Goal: Navigation & Orientation: Find specific page/section

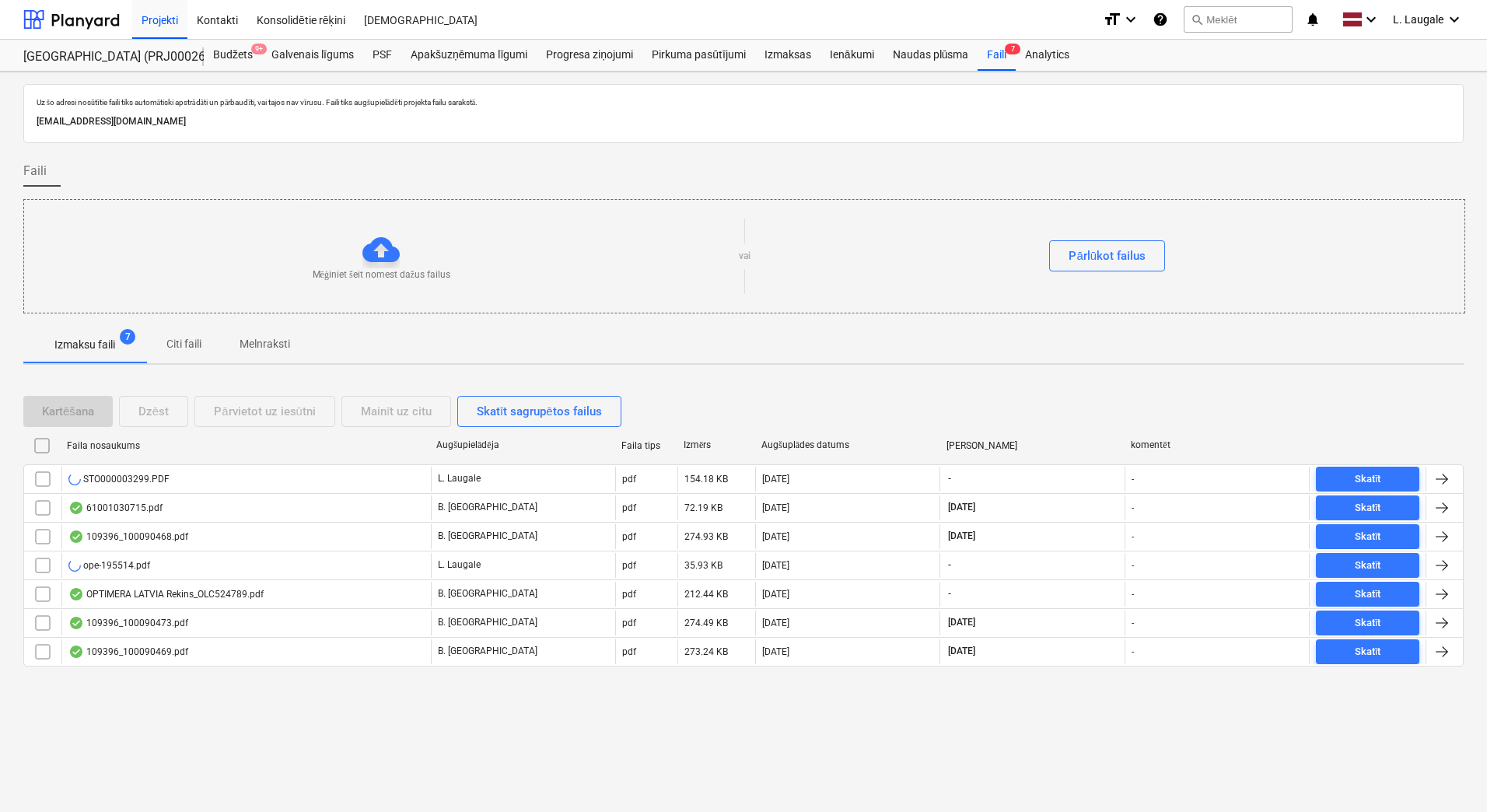
click at [242, 350] on p "Melnraksti" at bounding box center [265, 344] width 51 height 16
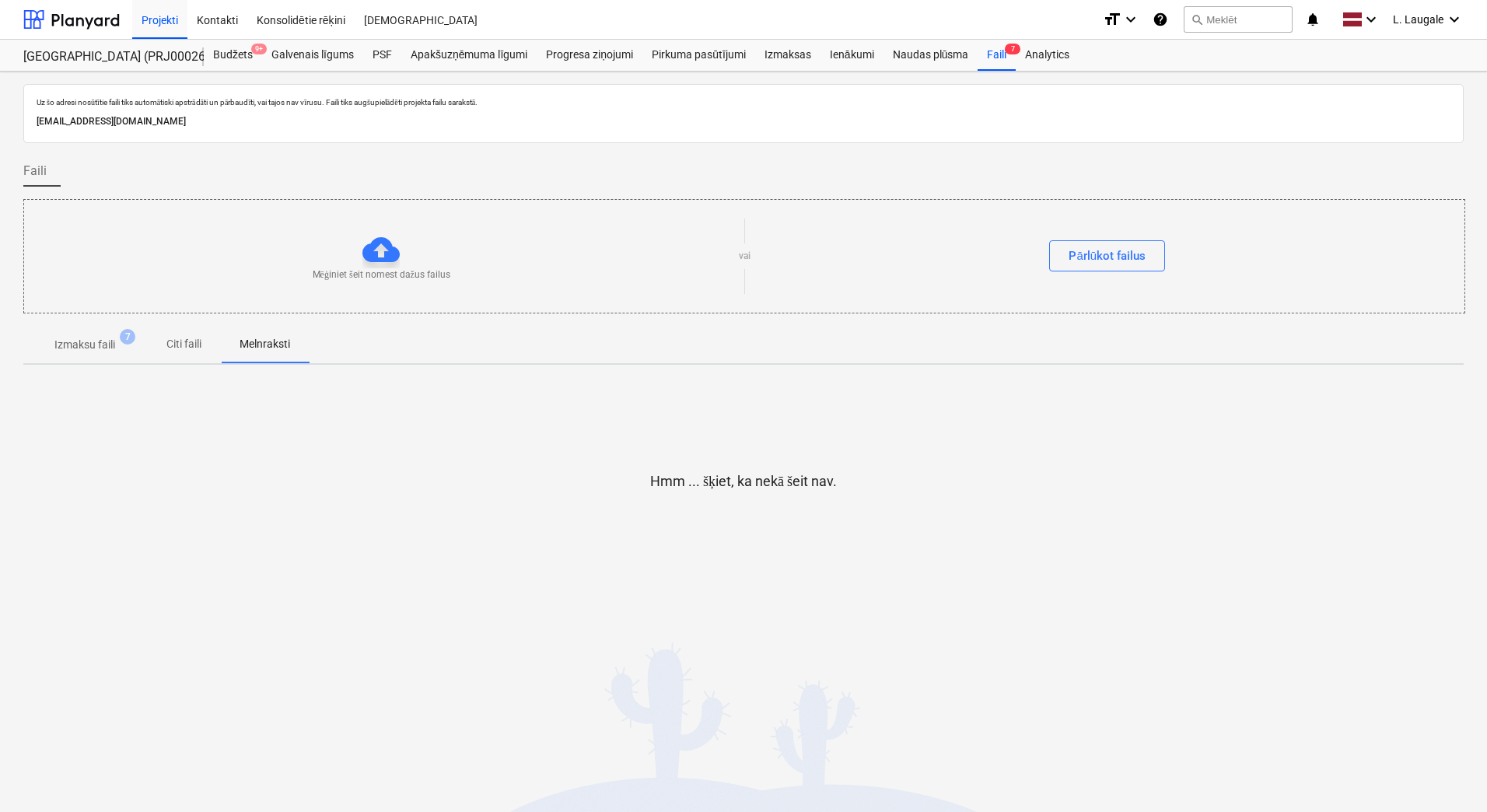
click at [125, 344] on span "7" at bounding box center [127, 336] width 16 height 16
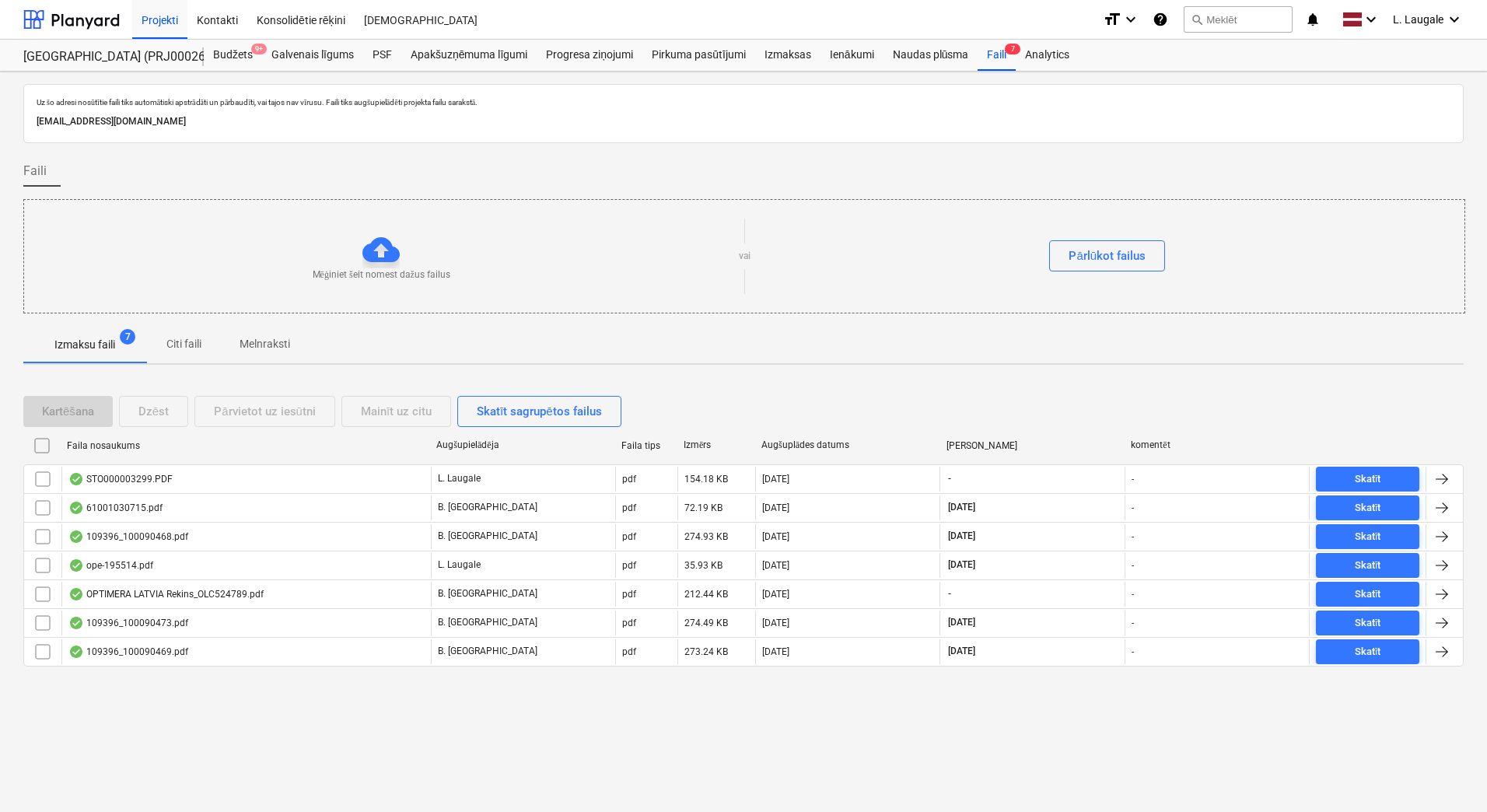
drag, startPoint x: 271, startPoint y: 350, endPoint x: 282, endPoint y: 334, distance: 19.4
click at [271, 350] on p "Melnraksti" at bounding box center [265, 344] width 51 height 16
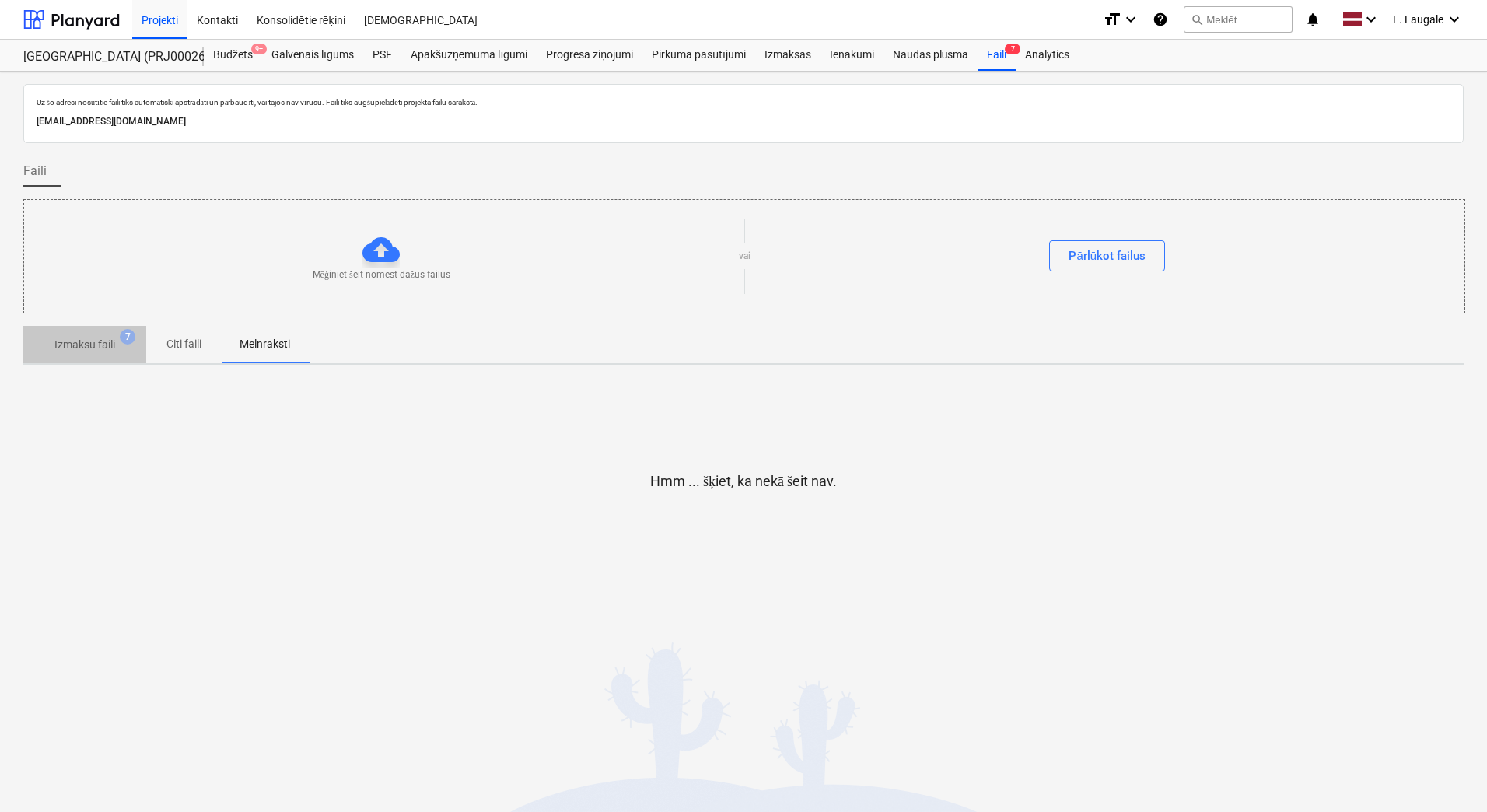
click at [85, 351] on p "Izmaksu faili" at bounding box center [85, 344] width 61 height 16
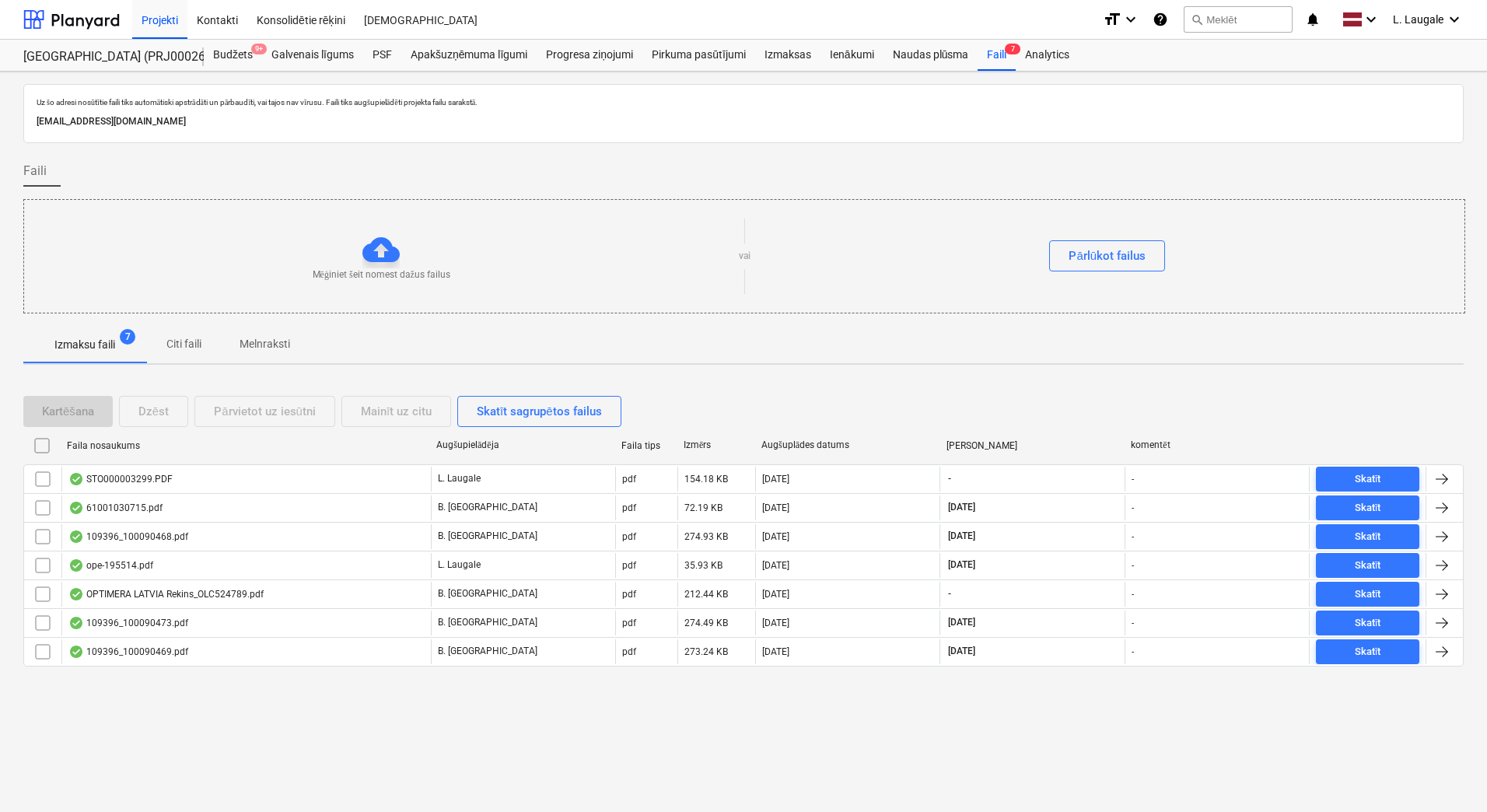
click at [757, 281] on div "Mēģiniet šeit nomest dažus failus vai Pārlūkot failus" at bounding box center [744, 256] width 1440 height 88
